Goal: Use online tool/utility: Utilize a website feature to perform a specific function

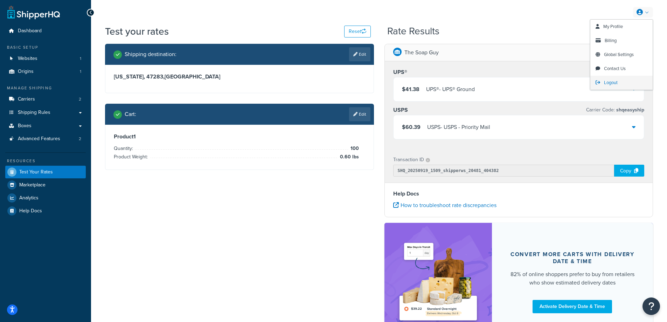
click at [614, 82] on span "Logout" at bounding box center [611, 82] width 14 height 7
click at [614, 83] on span "Logout" at bounding box center [611, 82] width 14 height 7
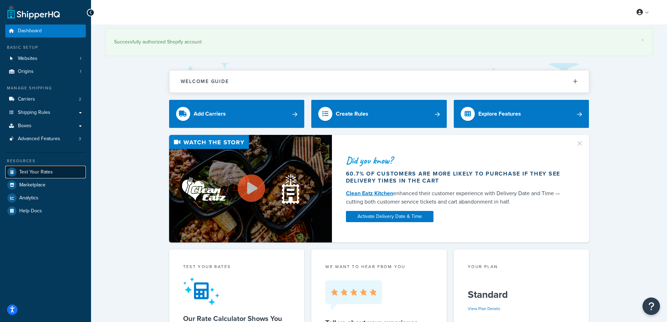
click at [39, 169] on span "Test Your Rates" at bounding box center [36, 172] width 34 height 6
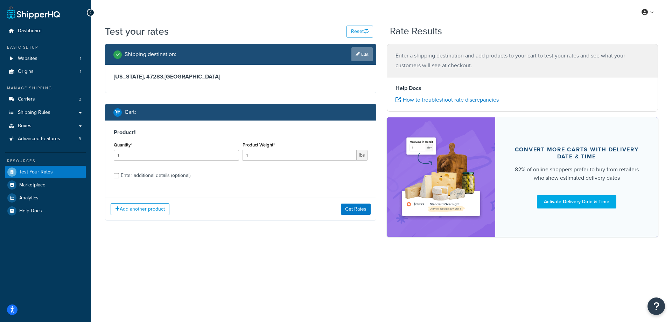
click at [359, 57] on link "Edit" at bounding box center [361, 54] width 21 height 14
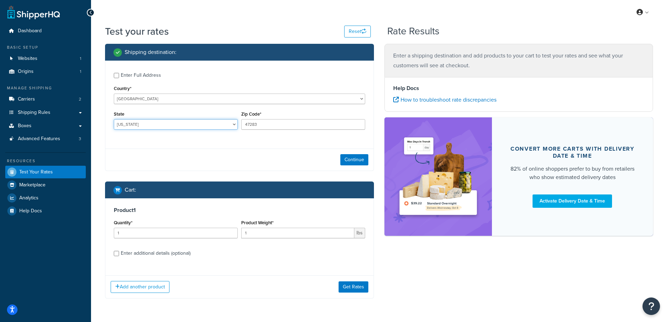
click at [135, 125] on select "Alabama Alaska American Samoa Arizona Arkansas Armed Forces Americas Armed Forc…" at bounding box center [176, 124] width 124 height 10
select select "VA"
click at [114, 119] on select "Alabama Alaska American Samoa Arizona Arkansas Armed Forces Americas Armed Forc…" at bounding box center [176, 124] width 124 height 10
click at [176, 138] on div "Enter Full Address Country* United States United Kingdom Afghanistan Åland Isla…" at bounding box center [239, 102] width 268 height 83
drag, startPoint x: 258, startPoint y: 124, endPoint x: 245, endPoint y: 122, distance: 13.4
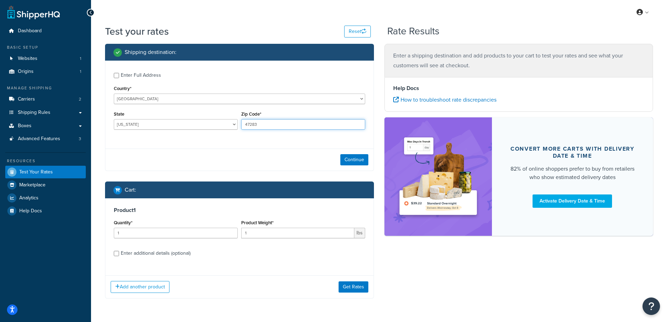
click at [245, 122] on input "47283" at bounding box center [303, 124] width 124 height 10
type input "22192"
click at [220, 149] on div "Continue" at bounding box center [239, 159] width 268 height 22
click at [358, 160] on button "Continue" at bounding box center [354, 159] width 28 height 11
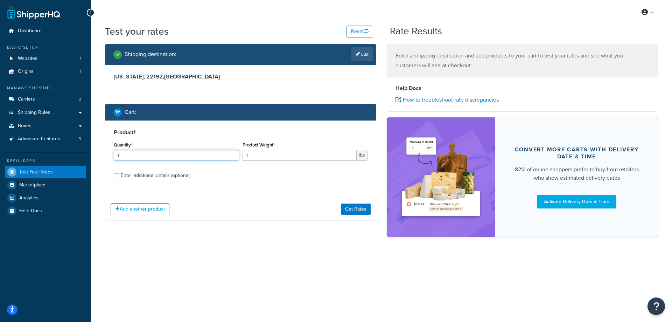
drag, startPoint x: 146, startPoint y: 157, endPoint x: 112, endPoint y: 157, distance: 33.9
click at [112, 157] on div "Quantity* 1" at bounding box center [176, 153] width 129 height 26
drag, startPoint x: 250, startPoint y: 157, endPoint x: 241, endPoint y: 156, distance: 8.9
click at [241, 156] on div "Product Weight* 1 lbs" at bounding box center [305, 153] width 129 height 26
paste input "0.2"
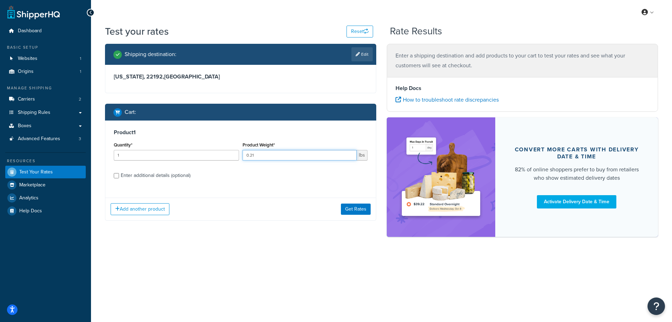
type input "0.21"
click at [178, 156] on input "1" at bounding box center [176, 155] width 125 height 10
type input "100"
click at [353, 211] on button "Get Rates" at bounding box center [356, 208] width 30 height 11
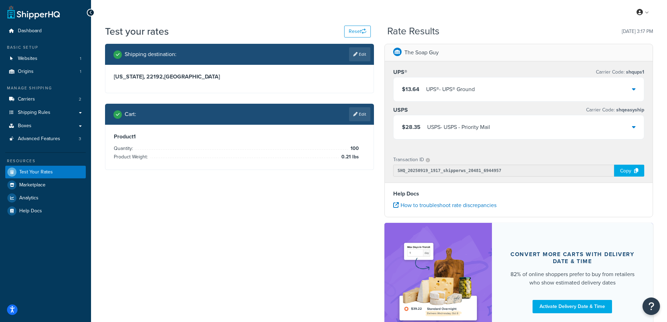
scroll to position [35, 0]
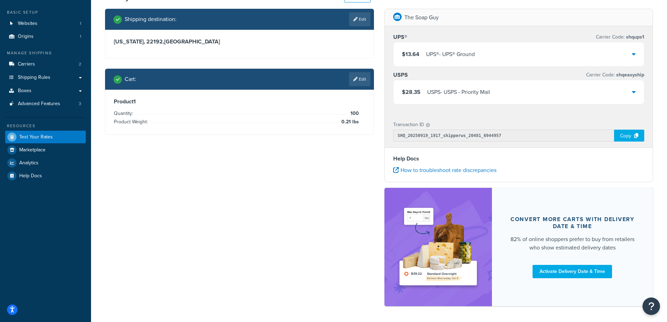
click at [270, 195] on div "Shipping destination : Edit Virginia, 22192 , United States Cart : Edit Product…" at bounding box center [379, 161] width 558 height 304
